Goal: Task Accomplishment & Management: Complete application form

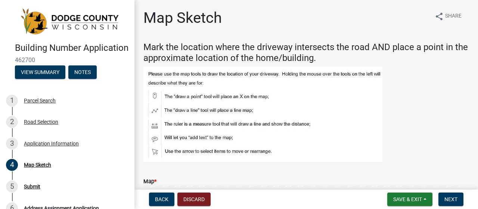
scroll to position [187, 0]
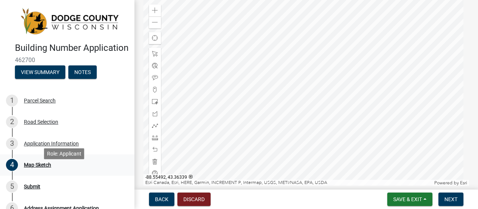
click at [30, 167] on div "Map Sketch" at bounding box center [37, 164] width 27 height 5
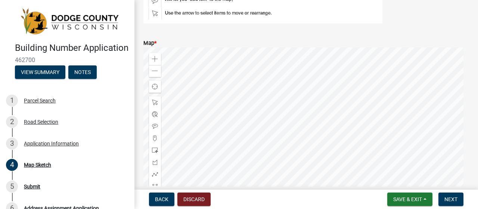
scroll to position [149, 0]
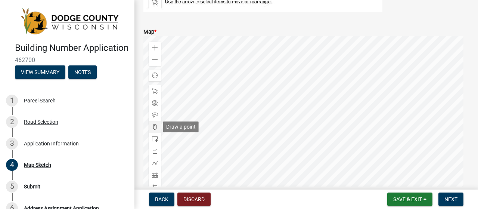
click at [154, 128] on span at bounding box center [155, 127] width 6 height 6
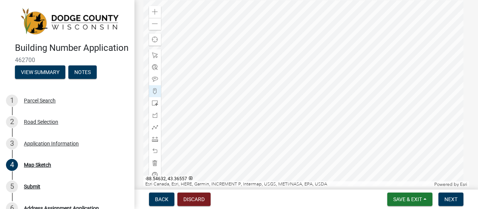
click at [333, 75] on div at bounding box center [306, 93] width 326 height 187
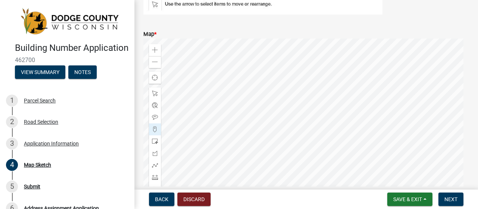
scroll to position [148, 0]
click at [332, 118] on div at bounding box center [306, 131] width 326 height 187
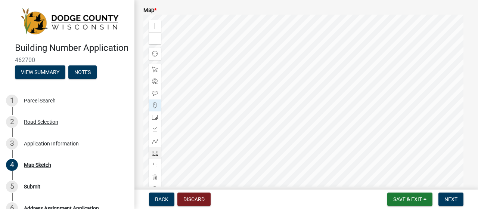
scroll to position [185, 0]
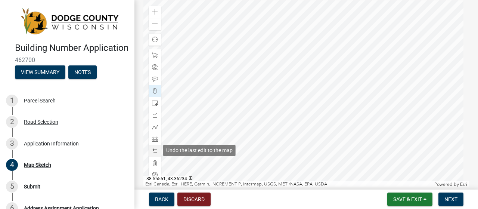
click at [154, 151] on span at bounding box center [155, 151] width 6 height 6
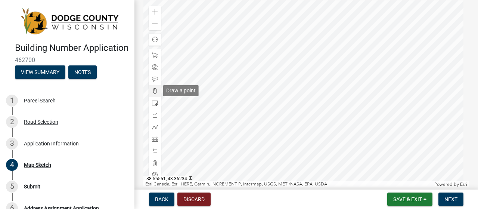
click at [154, 91] on span at bounding box center [155, 91] width 6 height 6
click at [333, 83] on div at bounding box center [306, 93] width 326 height 187
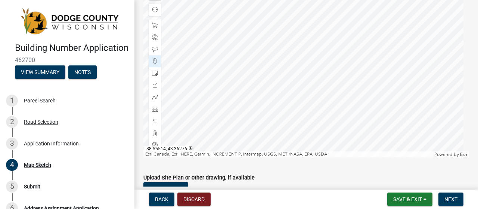
scroll to position [223, 0]
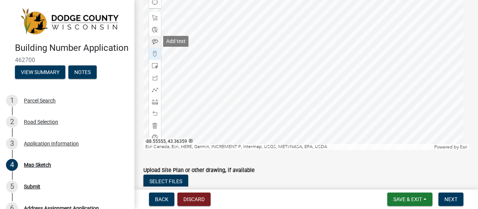
click at [154, 41] on span at bounding box center [155, 42] width 6 height 6
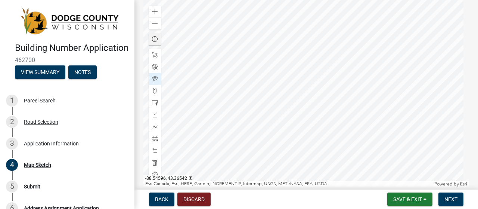
click at [339, 82] on div at bounding box center [306, 93] width 326 height 187
click at [451, 200] on span "Next" at bounding box center [451, 199] width 13 height 6
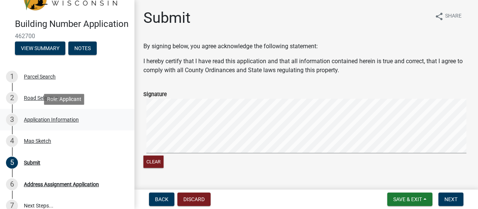
scroll to position [37, 0]
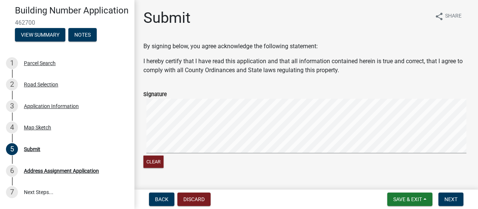
click at [287, 159] on div "Clear" at bounding box center [306, 134] width 326 height 71
click at [450, 198] on span "Next" at bounding box center [451, 199] width 13 height 6
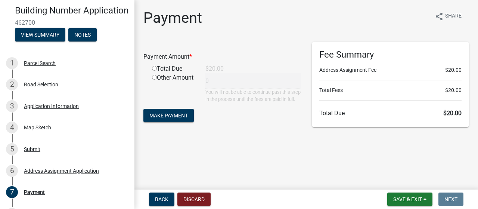
click at [154, 66] on input "radio" at bounding box center [154, 68] width 5 height 5
radio input "true"
type input "20"
click at [179, 118] on span "Make Payment" at bounding box center [168, 115] width 38 height 6
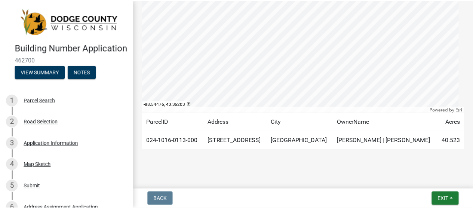
scroll to position [203, 0]
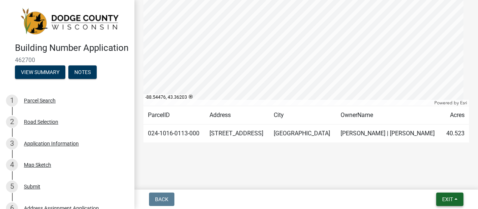
click at [448, 198] on span "Exit" at bounding box center [447, 199] width 11 height 6
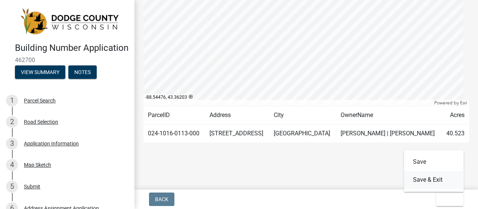
click at [424, 179] on button "Save & Exit" at bounding box center [434, 180] width 60 height 18
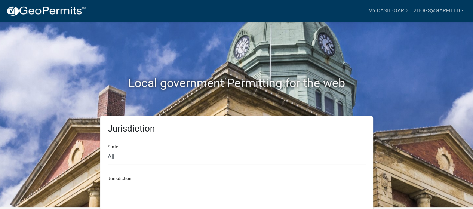
scroll to position [3, 0]
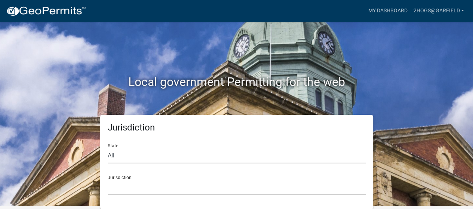
click at [112, 155] on select "All Colorado Georgia Indiana Iowa Kansas Minnesota Ohio South Carolina Wisconsin" at bounding box center [237, 155] width 258 height 15
select select "Wisconsin"
click at [108, 148] on select "All Colorado Georgia Indiana Iowa Kansas Minnesota Ohio South Carolina Wisconsin" at bounding box center [237, 155] width 258 height 15
click at [123, 177] on div "Jurisdiction Dodge County, Wisconsin" at bounding box center [237, 182] width 258 height 26
click at [115, 189] on select "Dodge County, Wisconsin" at bounding box center [237, 187] width 258 height 15
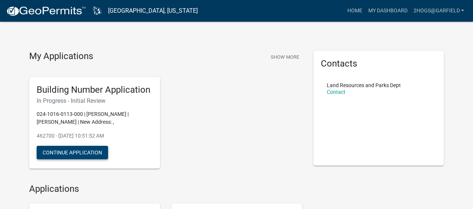
click at [74, 152] on button "Continue Application" at bounding box center [72, 152] width 71 height 13
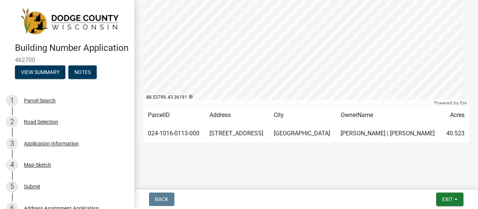
scroll to position [203, 0]
click at [449, 200] on span "Exit" at bounding box center [447, 199] width 11 height 6
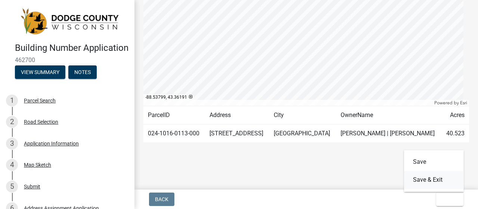
click at [421, 177] on button "Save & Exit" at bounding box center [434, 180] width 60 height 18
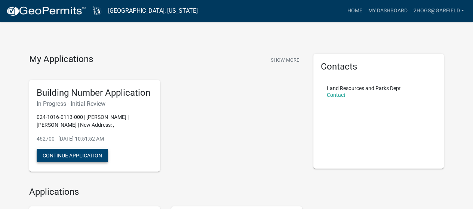
click at [72, 154] on button "Continue Application" at bounding box center [72, 155] width 71 height 13
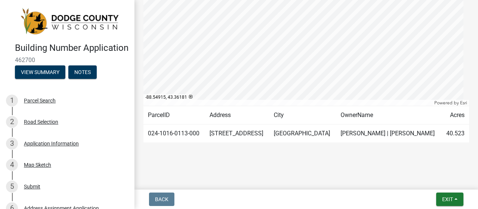
scroll to position [203, 0]
click at [30, 189] on div "Submit" at bounding box center [32, 186] width 16 height 5
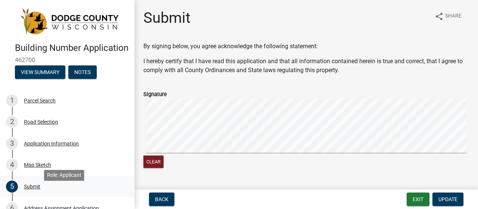
click at [30, 189] on div "Submit" at bounding box center [32, 186] width 16 height 5
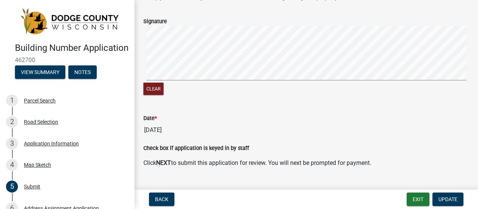
scroll to position [89, 0]
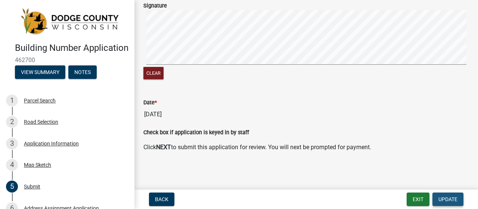
click at [449, 199] on span "Update" at bounding box center [448, 199] width 19 height 6
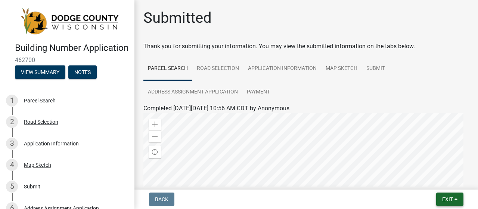
click at [449, 197] on span "Exit" at bounding box center [447, 199] width 11 height 6
click at [422, 161] on button "Save" at bounding box center [434, 162] width 60 height 18
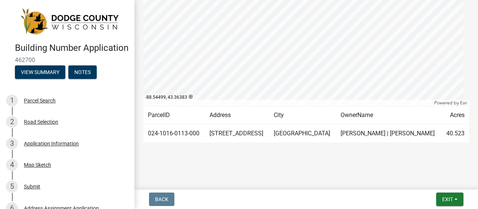
scroll to position [203, 0]
click at [453, 199] on span "Exit" at bounding box center [447, 199] width 11 height 6
